Goal: Task Accomplishment & Management: Manage account settings

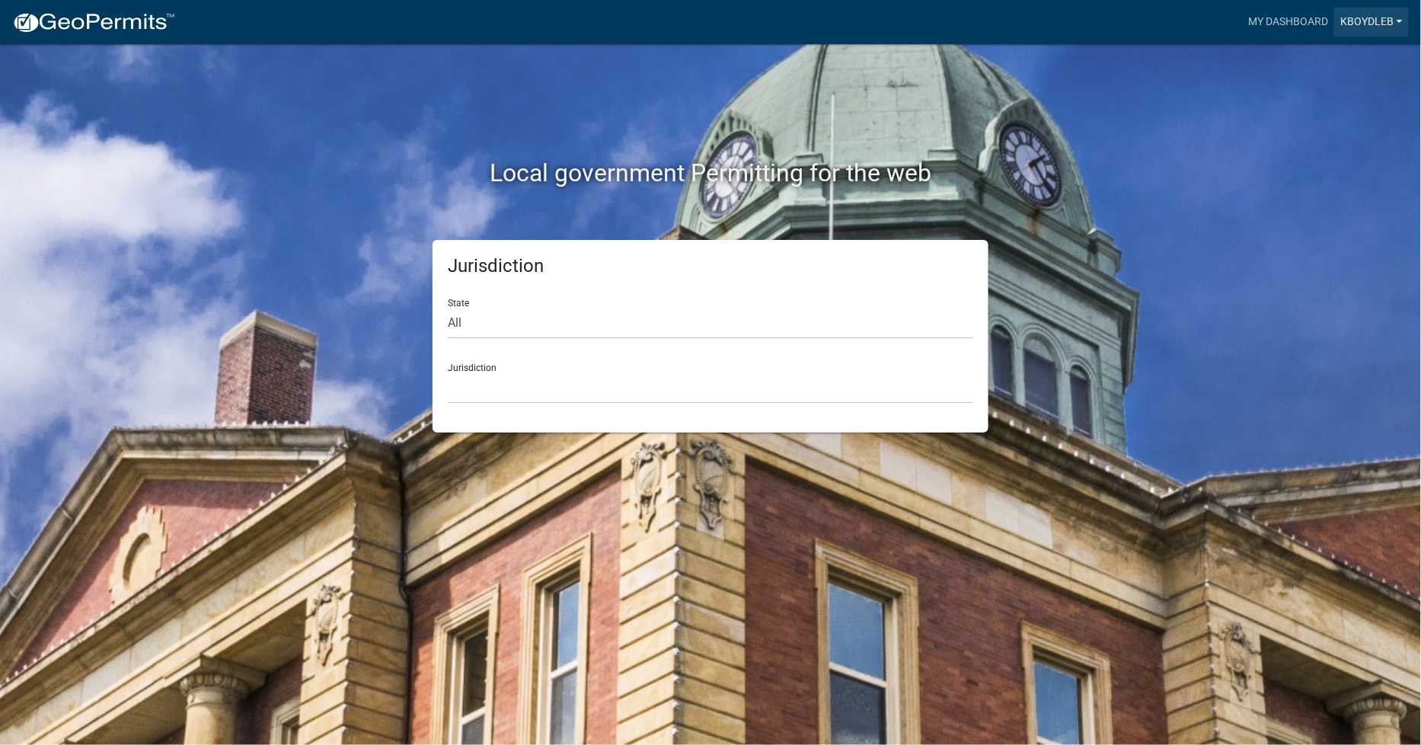
click at [1368, 27] on link "kboydLeb" at bounding box center [1371, 22] width 75 height 29
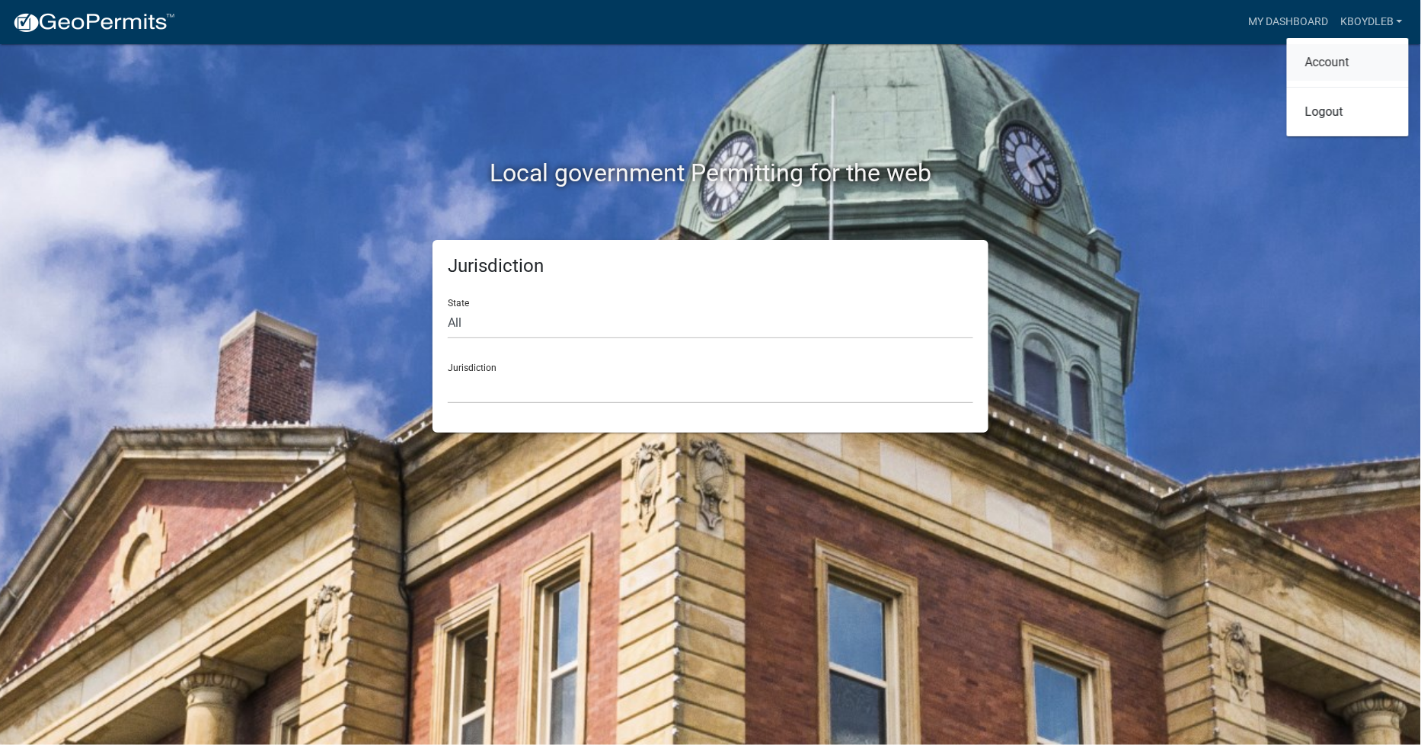
click at [1346, 59] on link "Account" at bounding box center [1348, 62] width 122 height 37
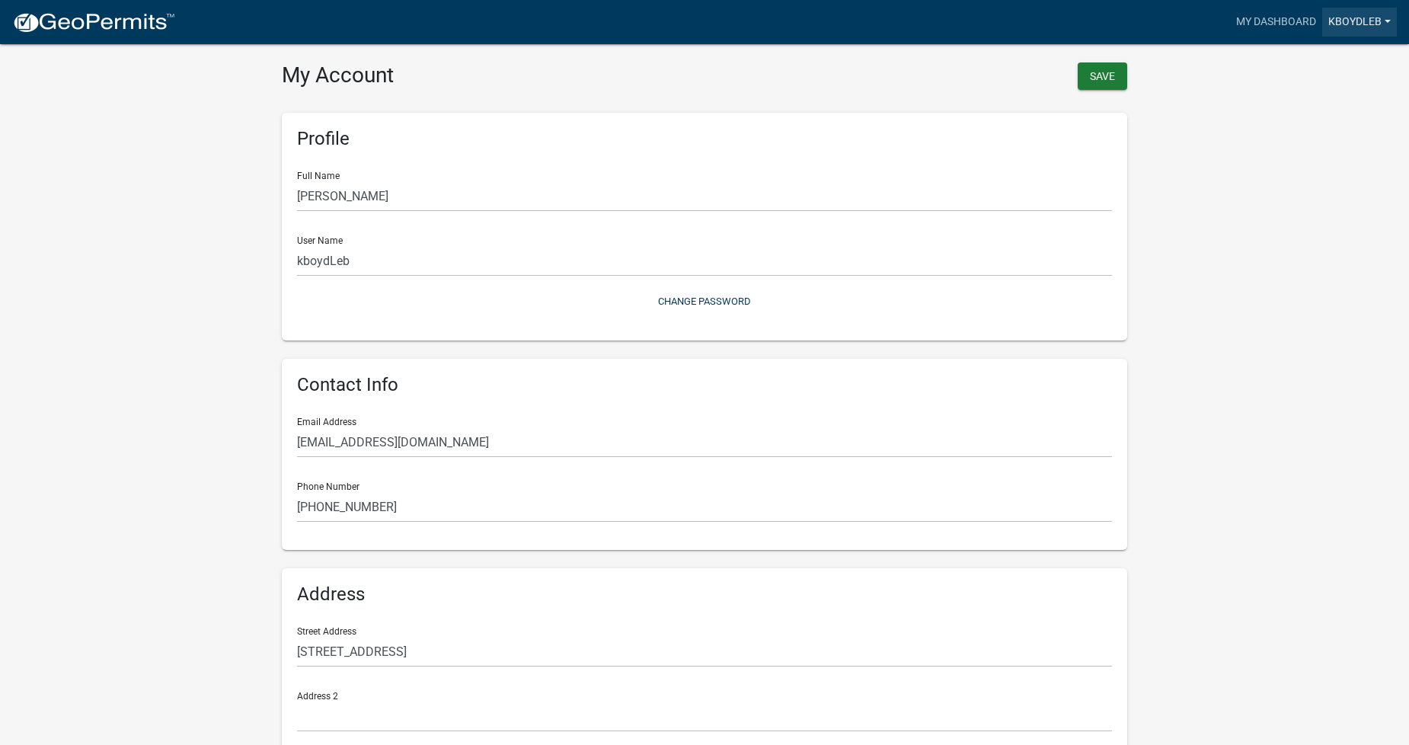
click at [1338, 18] on link "kboydLeb" at bounding box center [1359, 22] width 75 height 29
click at [1303, 110] on link "Logout" at bounding box center [1336, 112] width 122 height 37
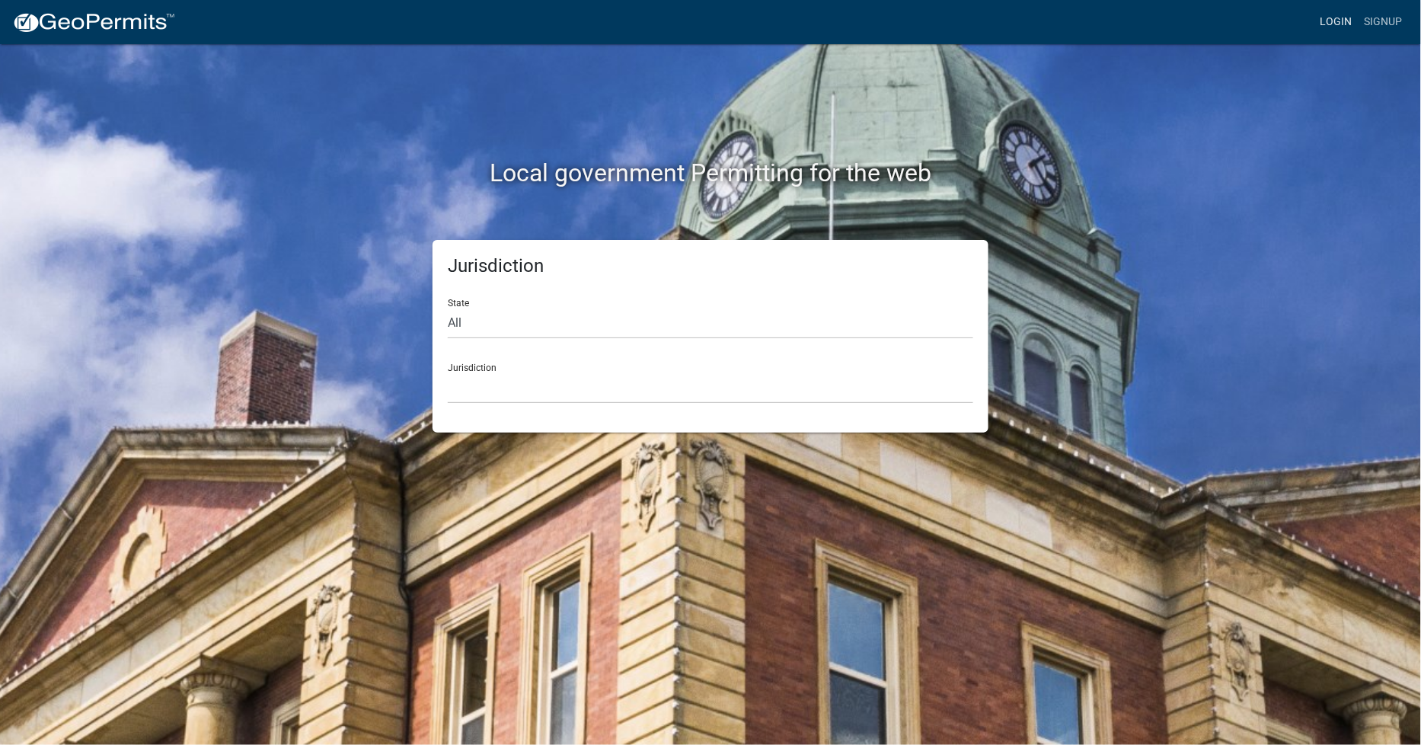
click at [1342, 26] on link "Login" at bounding box center [1336, 22] width 44 height 29
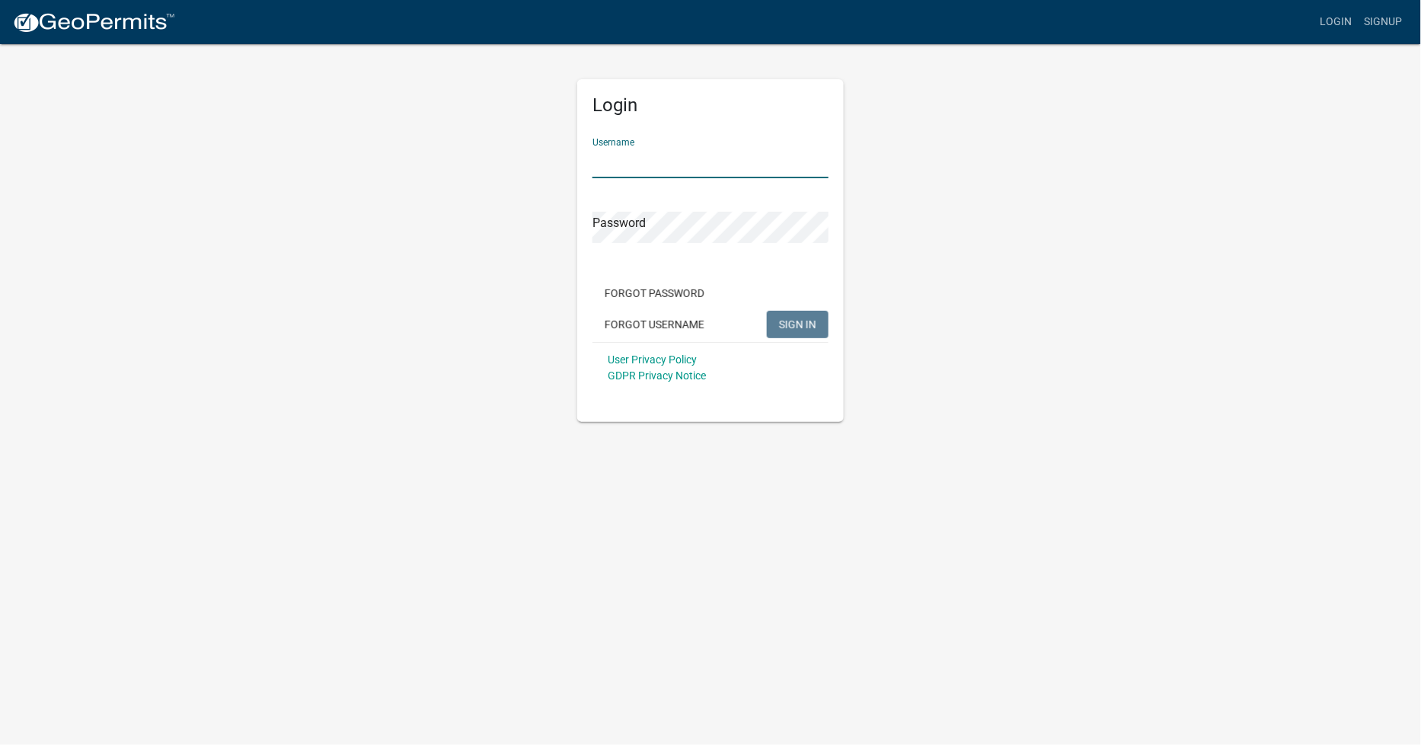
click at [609, 156] on input "Username" at bounding box center [710, 162] width 236 height 31
type input "kboyd"
click at [767, 311] on button "SIGN IN" at bounding box center [798, 324] width 62 height 27
